Goal: Find contact information: Find contact information

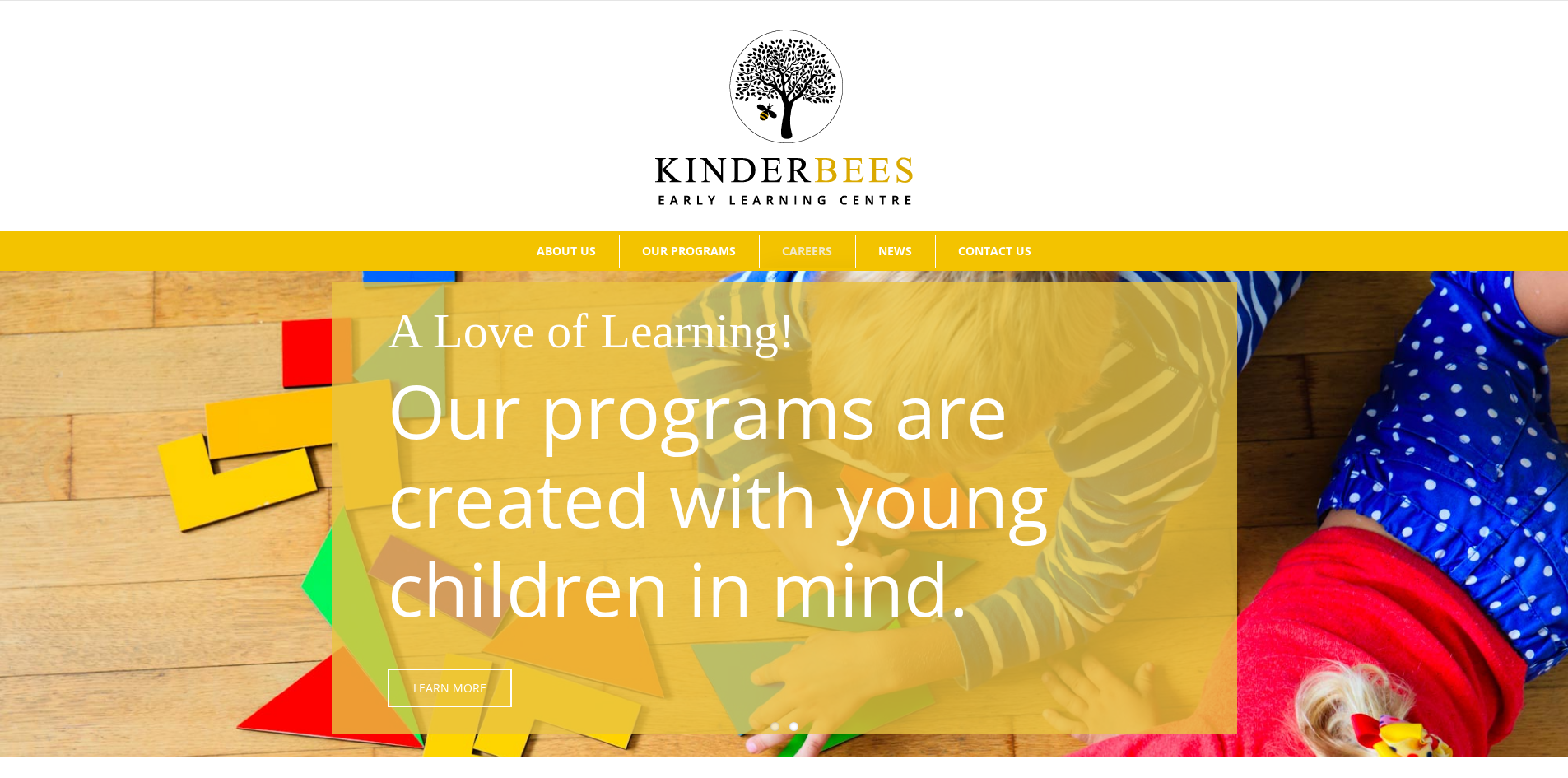
drag, startPoint x: 0, startPoint y: 210, endPoint x: 798, endPoint y: 251, distance: 799.1
click at [798, 251] on span "CAREERS" at bounding box center [806, 251] width 50 height 12
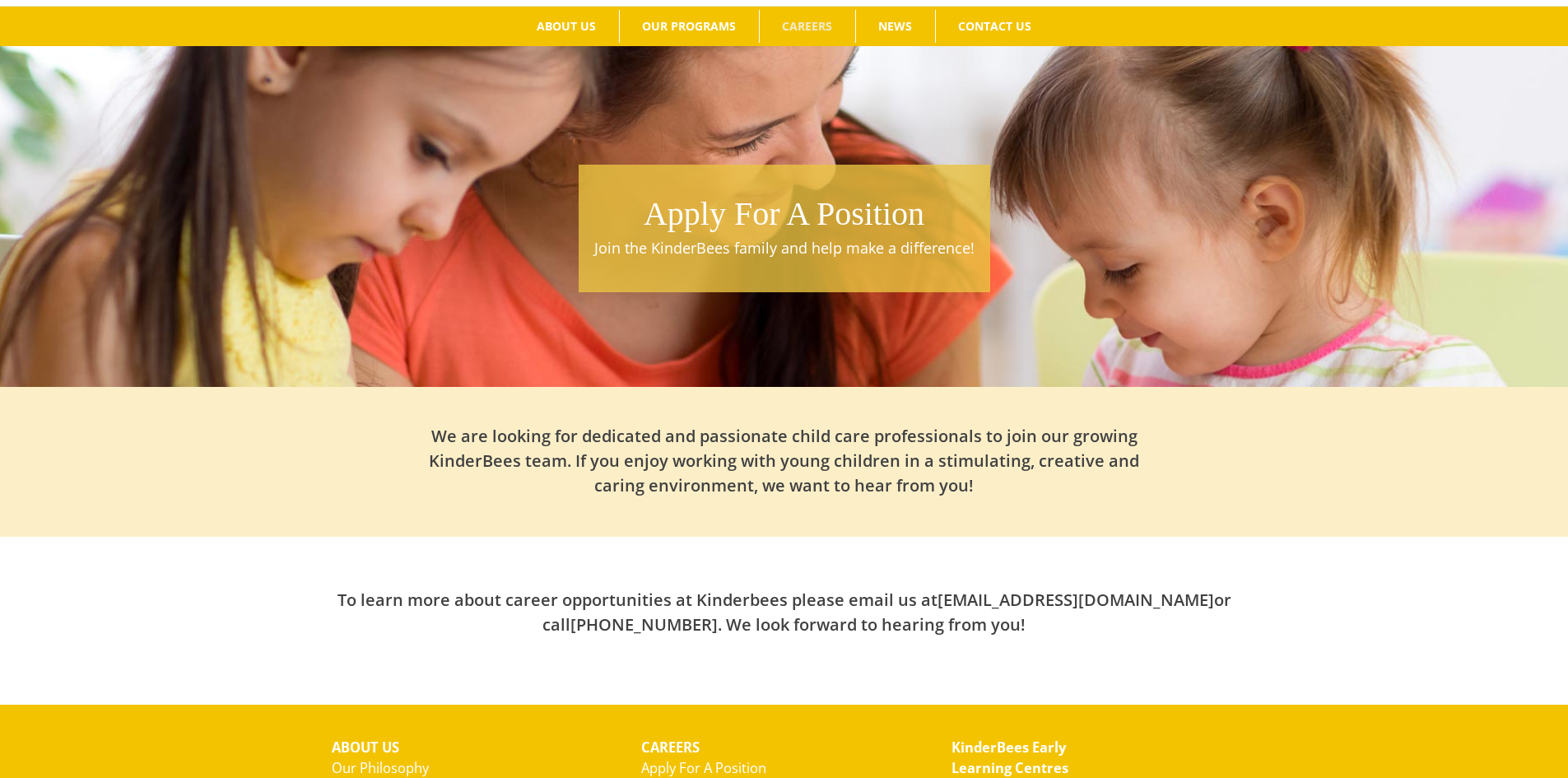
scroll to position [471, 0]
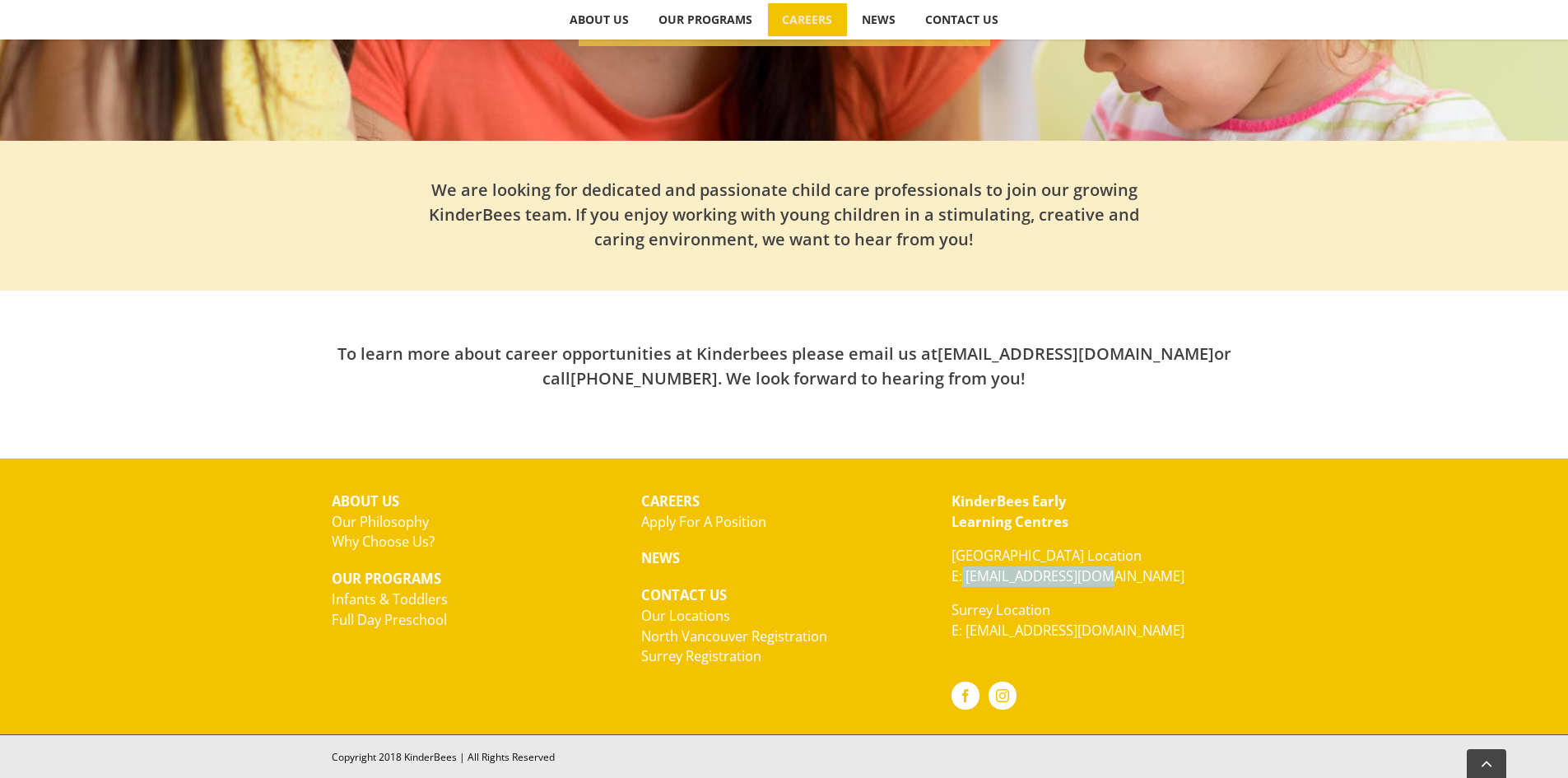
copy link "[EMAIL_ADDRESS][DOMAIN_NAME]"
drag, startPoint x: 1112, startPoint y: 575, endPoint x: 963, endPoint y: 576, distance: 149.0
click at [963, 576] on p "North Vancouver Location E: hello@kinderbees.ca" at bounding box center [1094, 566] width 286 height 41
drag, startPoint x: 1193, startPoint y: 627, endPoint x: 975, endPoint y: 679, distance: 224.1
click at [973, 621] on p "Surrey Location E: kinderbees.surrey@gmail.com" at bounding box center [1094, 620] width 286 height 41
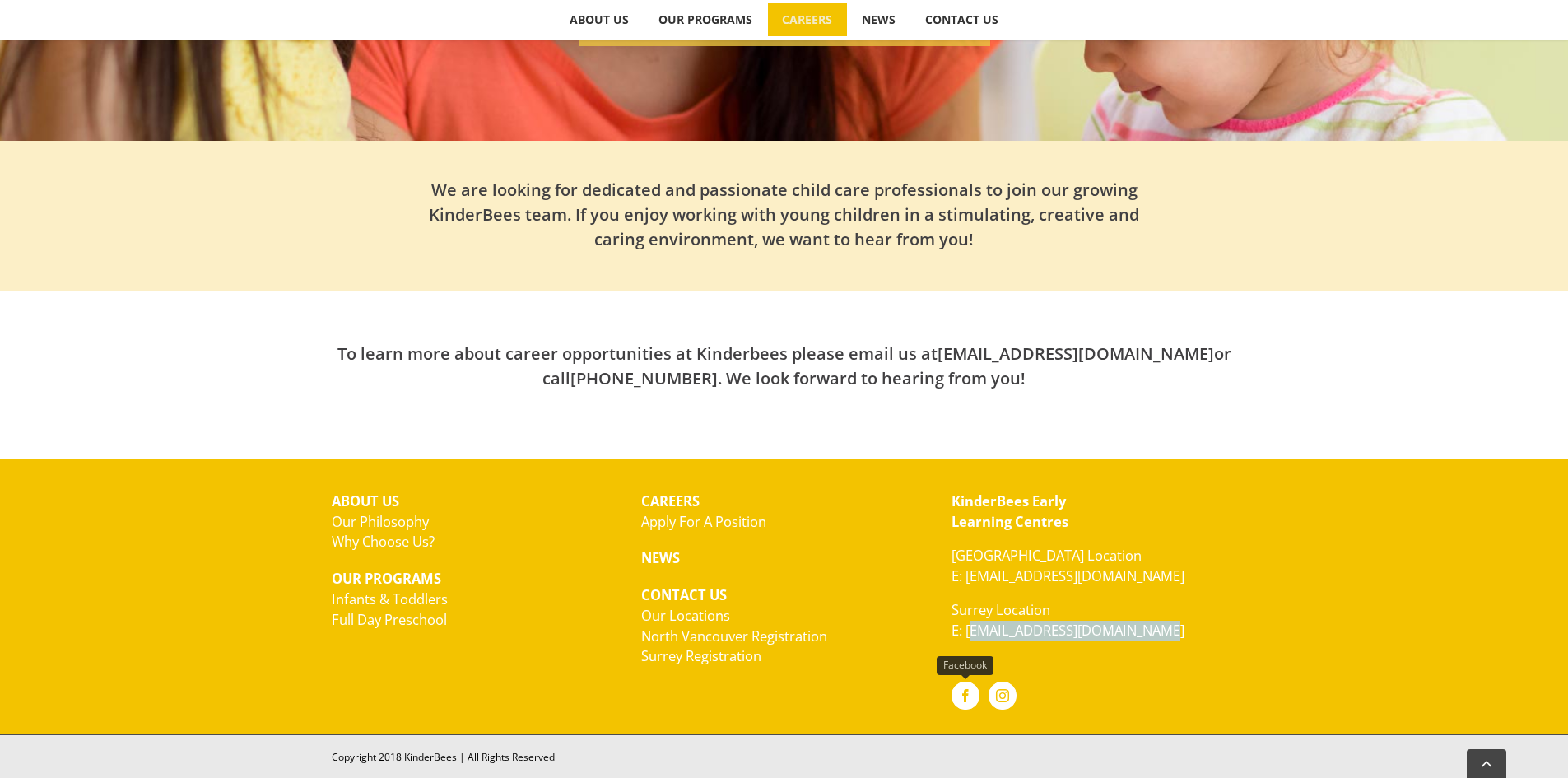
click at [962, 689] on link "Facebook" at bounding box center [965, 695] width 28 height 28
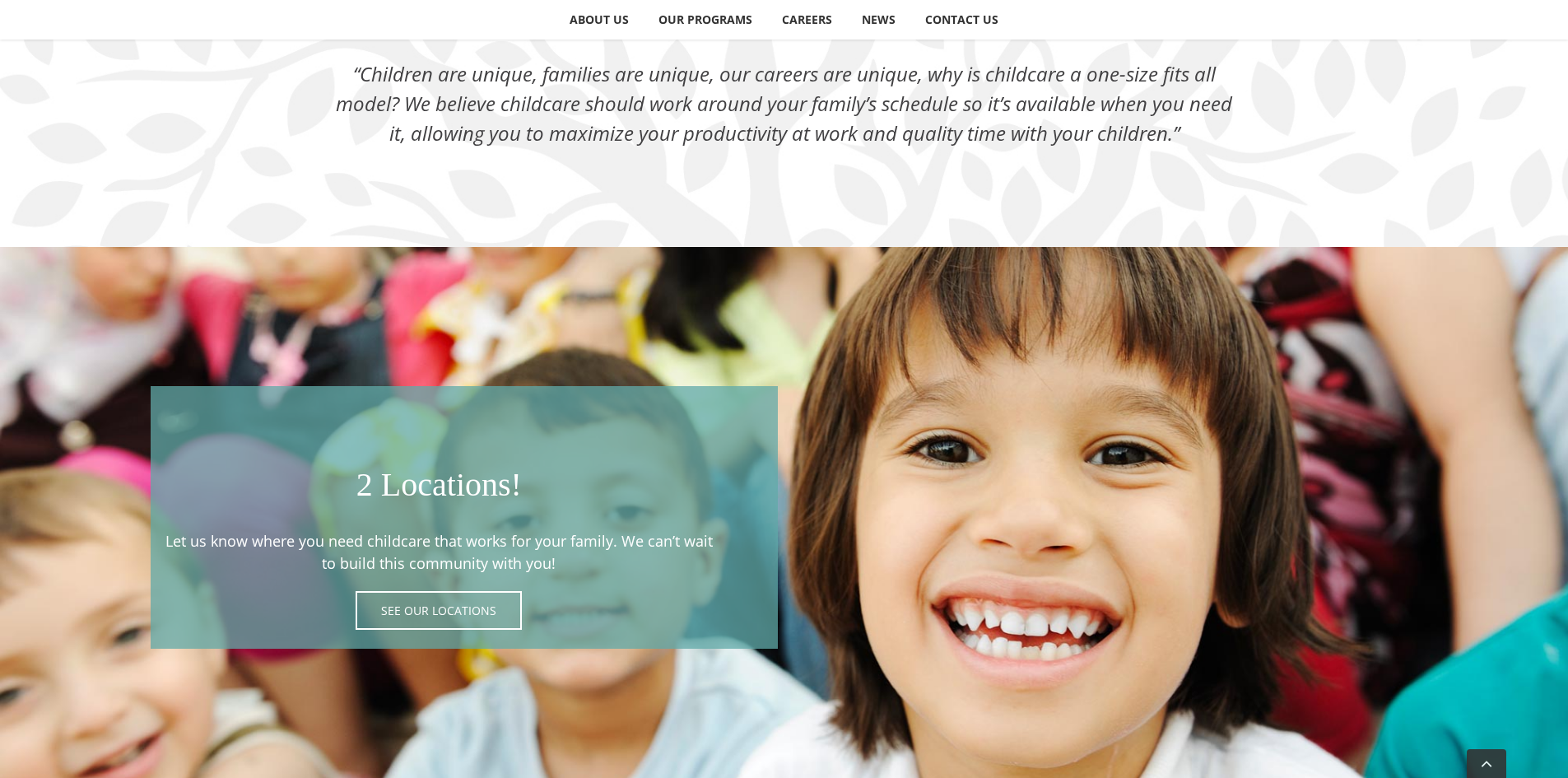
scroll to position [3087, 0]
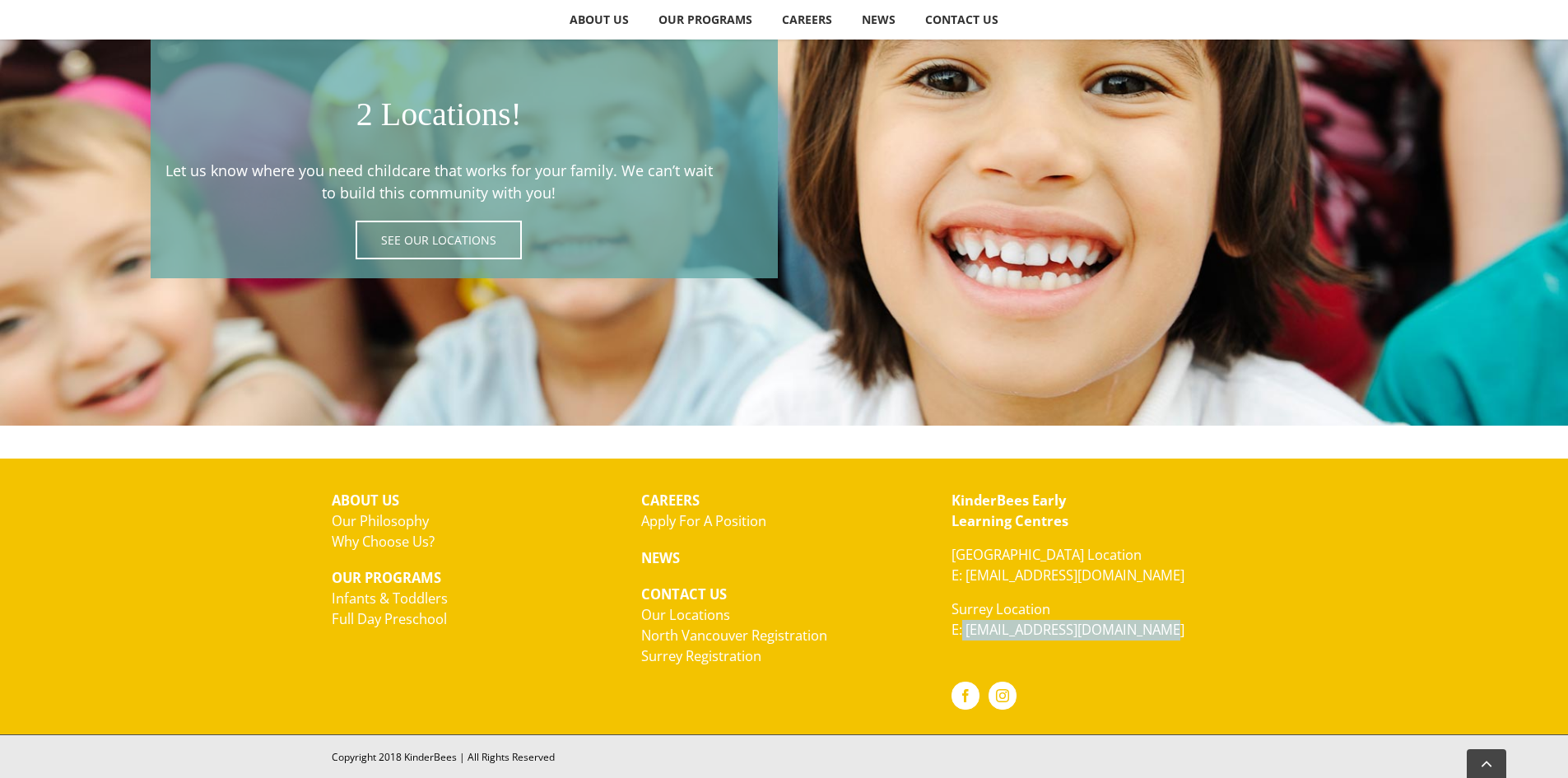
copy link "[EMAIL_ADDRESS][DOMAIN_NAME]"
drag, startPoint x: 1193, startPoint y: 631, endPoint x: 964, endPoint y: 630, distance: 229.0
click at [964, 630] on p "Surrey Location E: kinderbees.surrey@gmail.com" at bounding box center [1094, 619] width 286 height 41
